Goal: Task Accomplishment & Management: Use online tool/utility

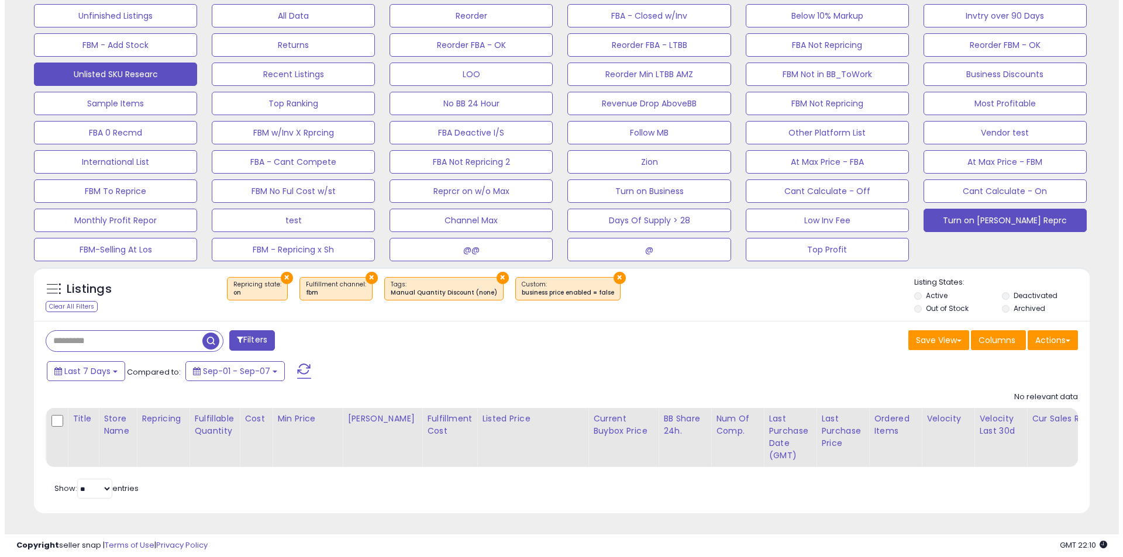
scroll to position [285, 0]
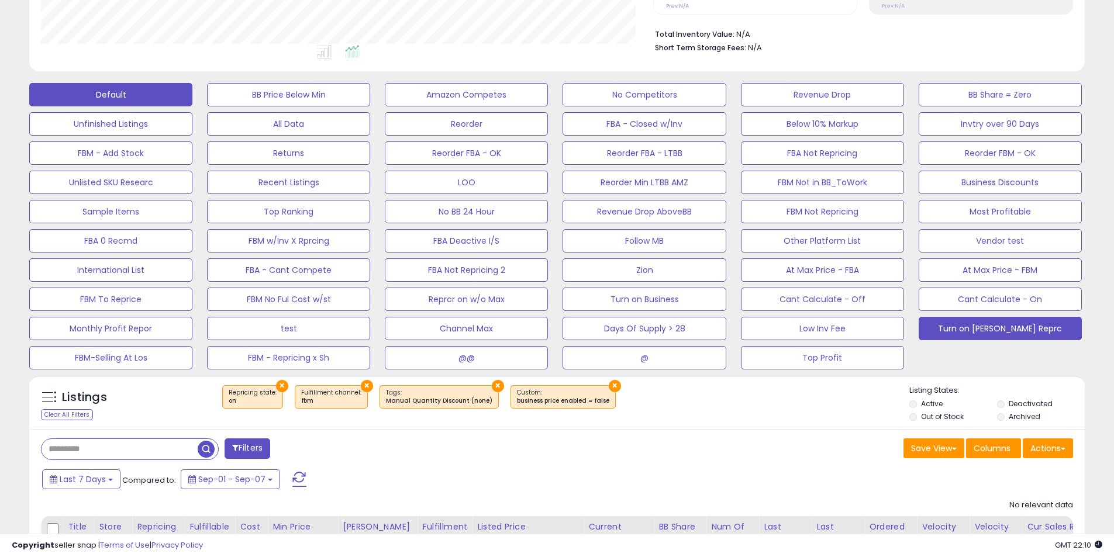
click at [126, 103] on button "Default" at bounding box center [110, 94] width 163 height 23
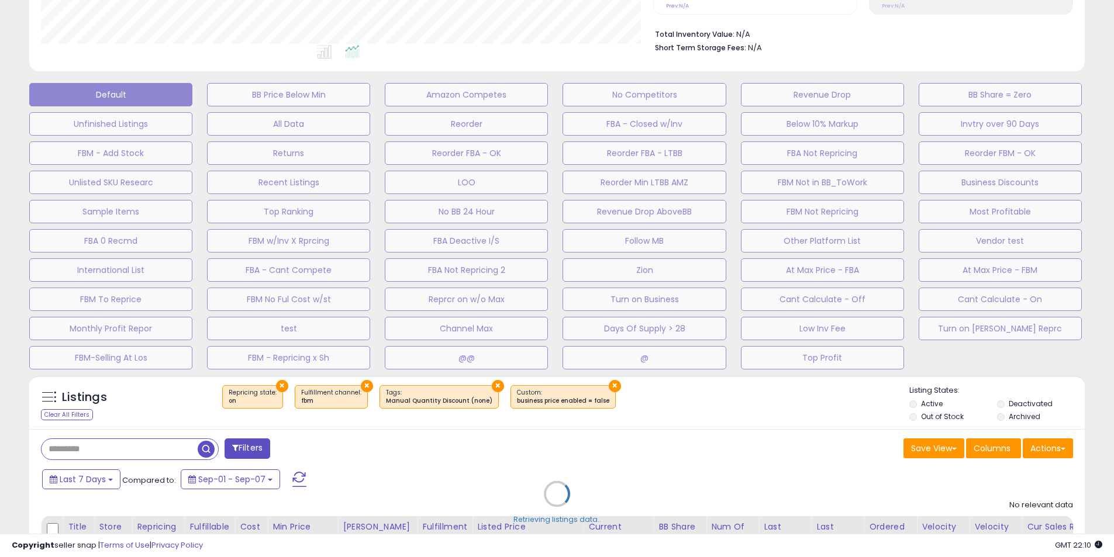
scroll to position [240, 617]
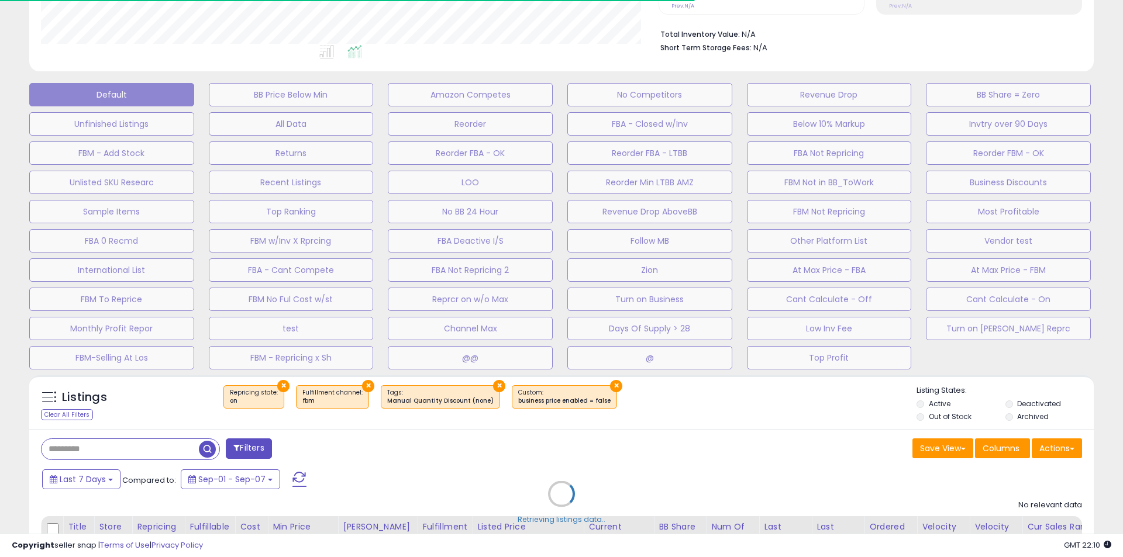
click at [109, 449] on div "Retrieving listings data.." at bounding box center [561, 503] width 1082 height 267
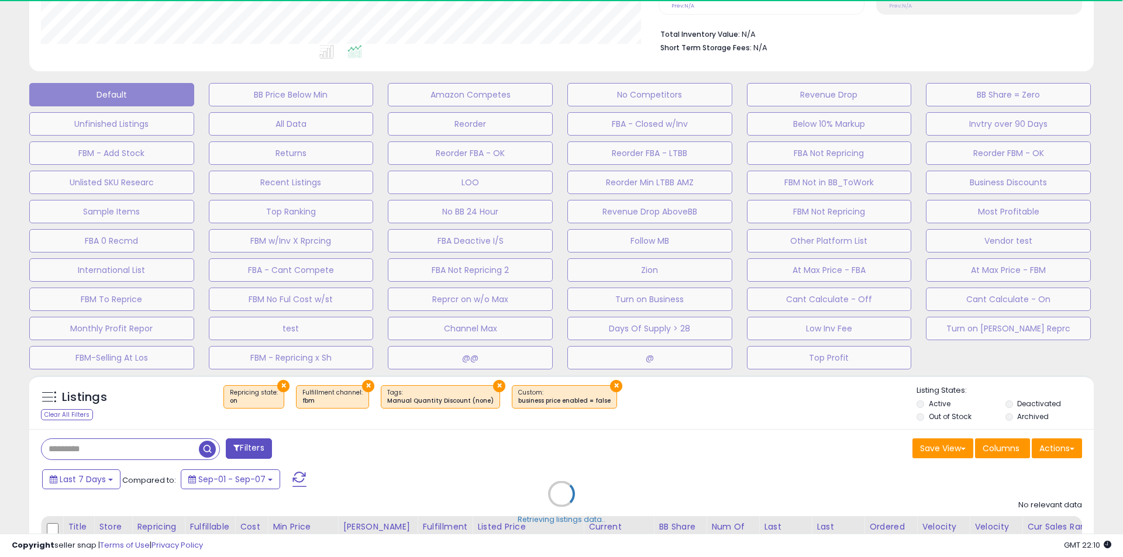
click at [109, 449] on div "Retrieving listings data.." at bounding box center [561, 503] width 1082 height 267
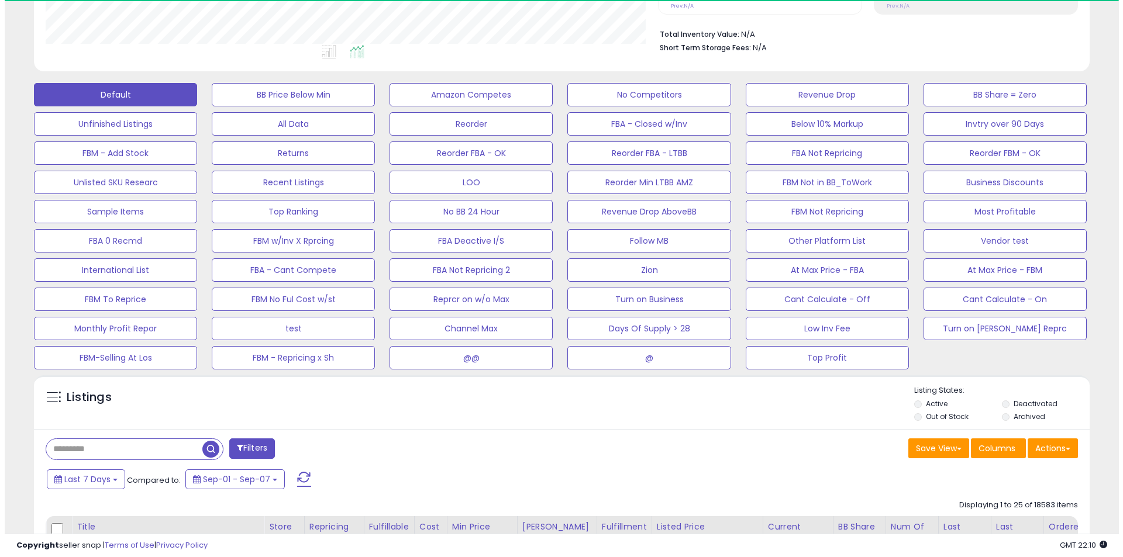
scroll to position [584504, 584131]
click at [109, 449] on input "text" at bounding box center [170, 449] width 257 height 20
paste input "*******"
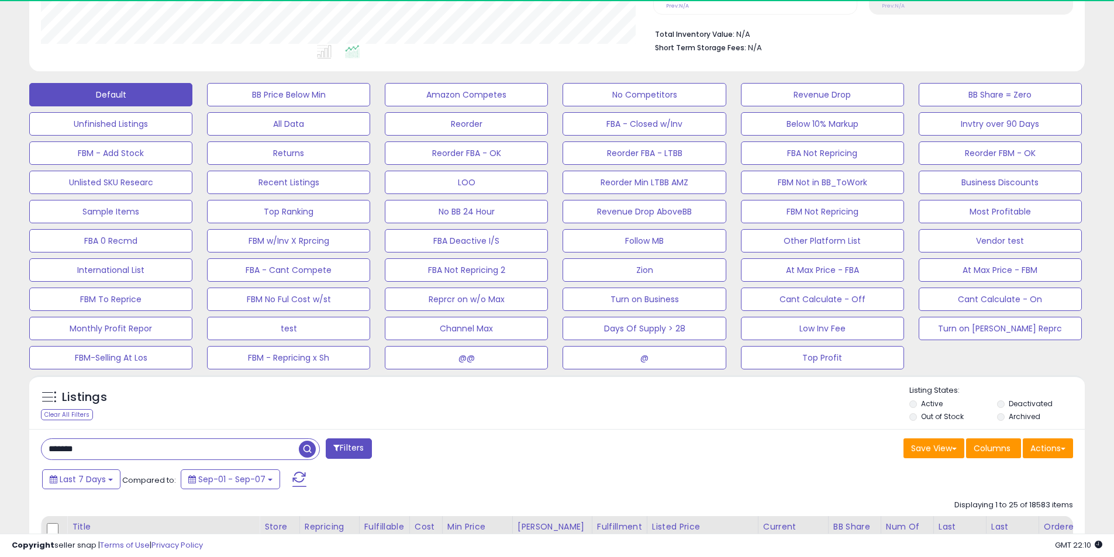
type input "*******"
click at [311, 450] on span "button" at bounding box center [307, 449] width 17 height 17
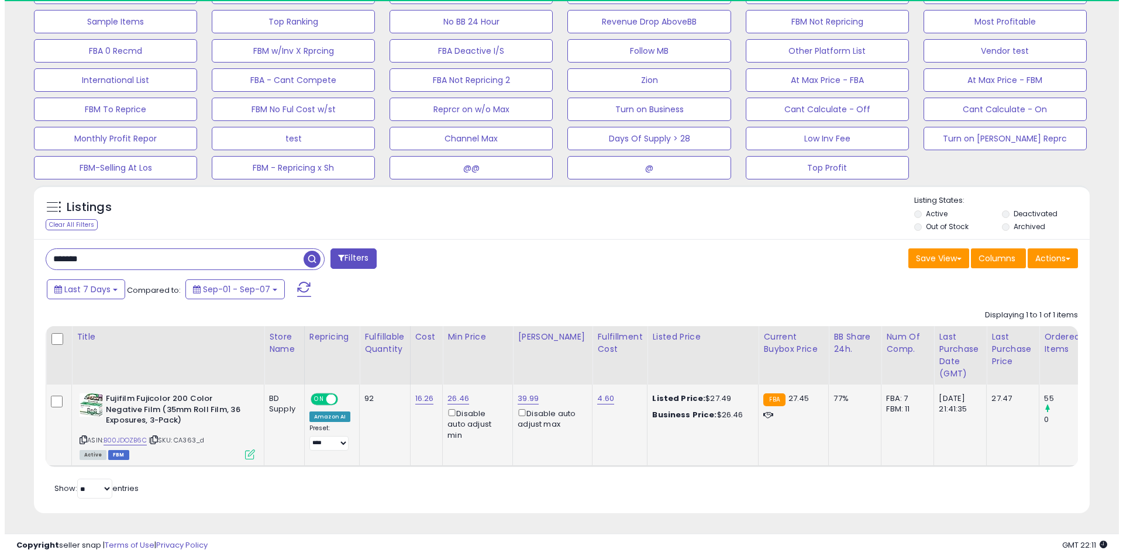
scroll to position [240, 612]
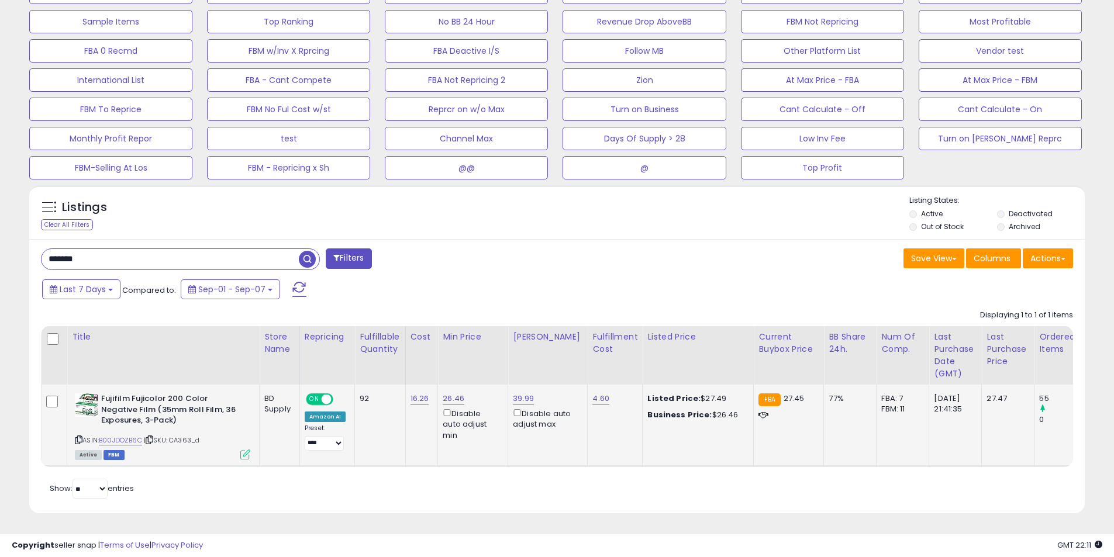
click at [247, 450] on icon at bounding box center [245, 455] width 10 height 10
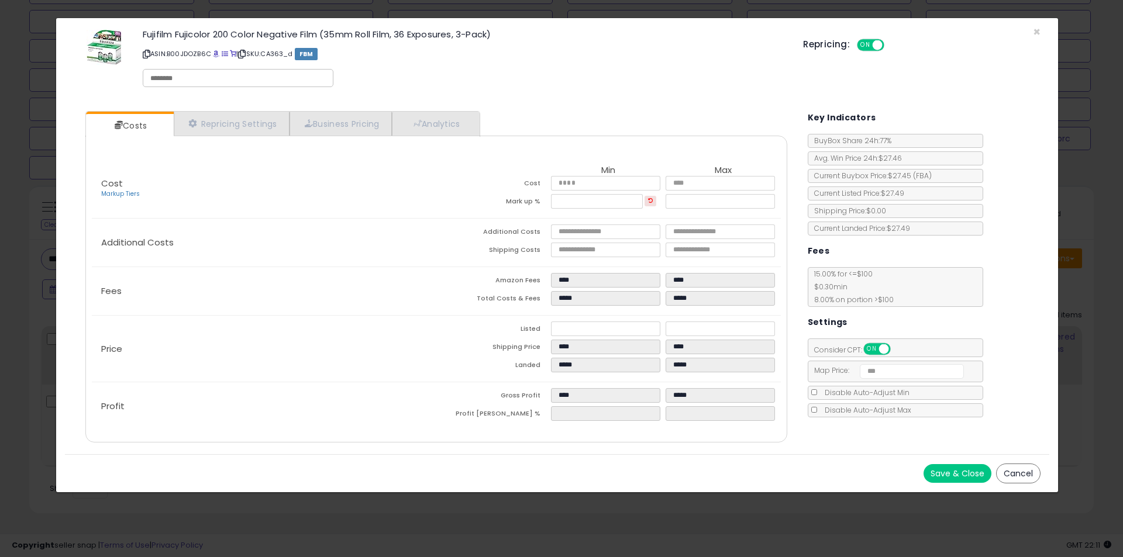
scroll to position [240, 617]
drag, startPoint x: 573, startPoint y: 180, endPoint x: 526, endPoint y: 181, distance: 47.4
click at [526, 181] on tr "Cost ***** *****" at bounding box center [608, 185] width 344 height 18
click at [246, 54] on icon at bounding box center [242, 54] width 8 height 6
click at [1012, 236] on div "Fees" at bounding box center [924, 250] width 233 height 28
